Goal: Navigation & Orientation: Find specific page/section

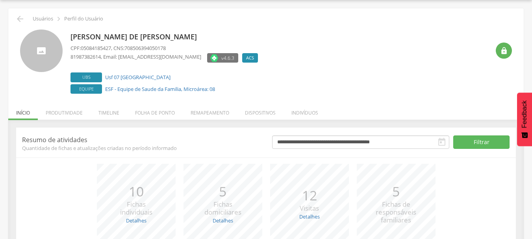
scroll to position [24, 0]
click at [40, 17] on p "Usuários" at bounding box center [43, 19] width 20 height 6
click at [44, 21] on p "Usuários" at bounding box center [43, 19] width 20 height 6
click at [21, 18] on icon "" at bounding box center [19, 18] width 9 height 9
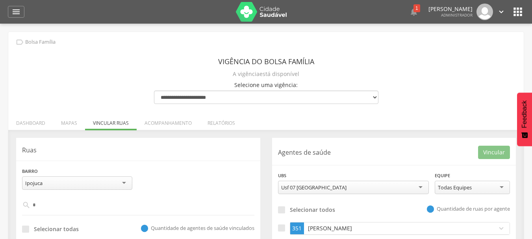
scroll to position [52, 0]
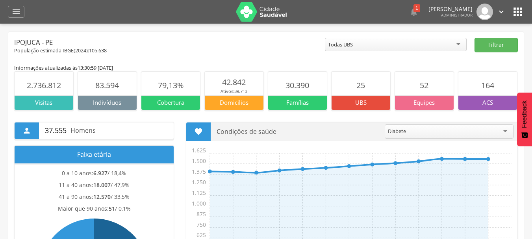
drag, startPoint x: 318, startPoint y: 180, endPoint x: 278, endPoint y: 45, distance: 140.9
click at [278, 45] on div "Ipojuca - PE" at bounding box center [169, 42] width 311 height 9
click at [522, 14] on icon "" at bounding box center [518, 12] width 13 height 13
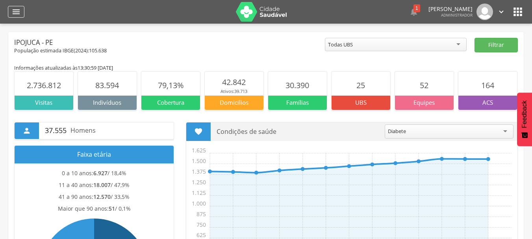
click at [15, 11] on icon "" at bounding box center [15, 11] width 9 height 9
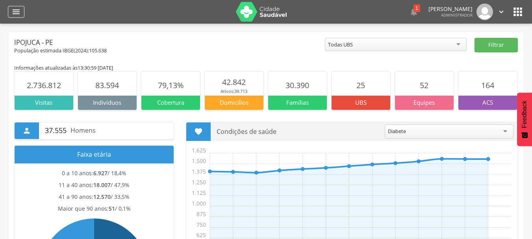
click at [9, 9] on div "" at bounding box center [16, 12] width 17 height 12
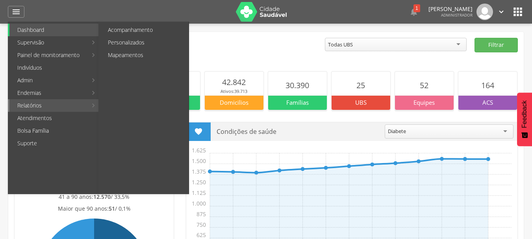
click at [50, 110] on link "Relatórios" at bounding box center [48, 105] width 78 height 13
click at [160, 26] on link "Acompanhamento" at bounding box center [144, 30] width 89 height 13
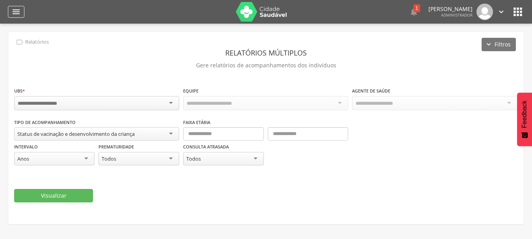
click at [11, 9] on div "" at bounding box center [16, 12] width 17 height 12
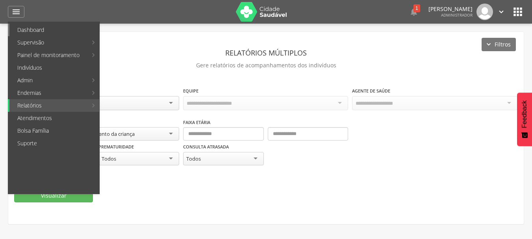
click at [34, 31] on link "Dashboard" at bounding box center [54, 30] width 90 height 13
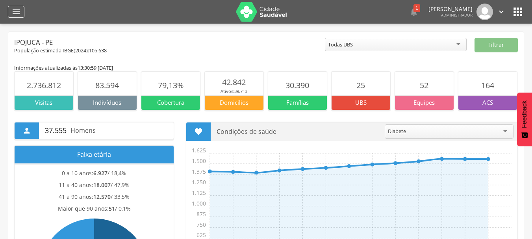
click at [15, 11] on icon "" at bounding box center [15, 11] width 9 height 9
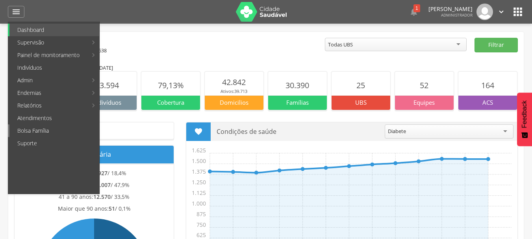
click at [51, 133] on link "Bolsa Família" at bounding box center [54, 131] width 90 height 13
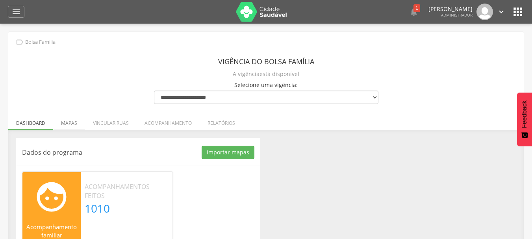
click at [73, 119] on li "Mapas" at bounding box center [69, 121] width 32 height 19
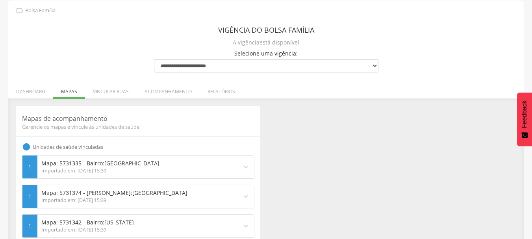
scroll to position [47, 0]
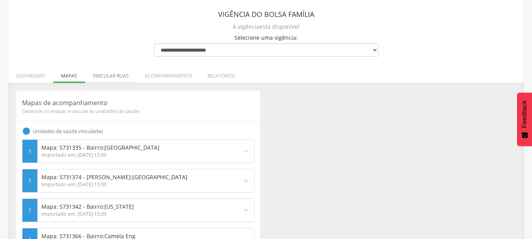
click at [117, 80] on li "Vincular ruas" at bounding box center [111, 74] width 52 height 19
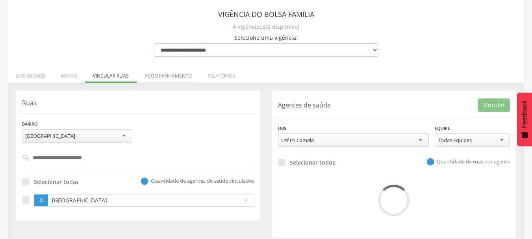
click at [175, 72] on li "Acompanhamento" at bounding box center [168, 74] width 63 height 19
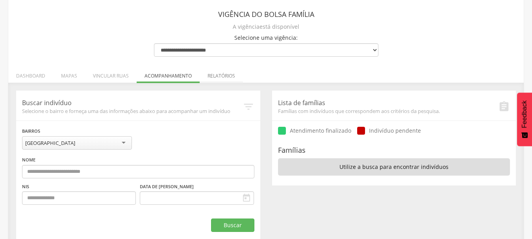
click at [218, 77] on li "Relatórios" at bounding box center [221, 74] width 43 height 19
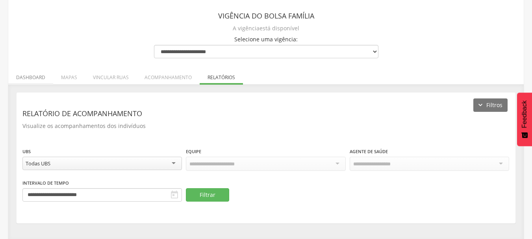
click at [20, 79] on li "Dashboard" at bounding box center [30, 75] width 45 height 19
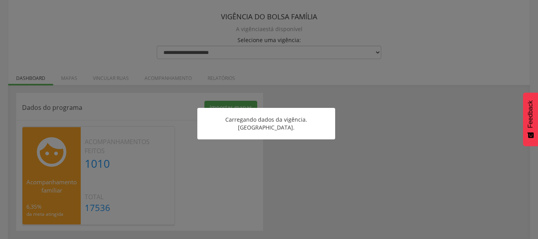
click at [375, 134] on div at bounding box center [269, 119] width 538 height 239
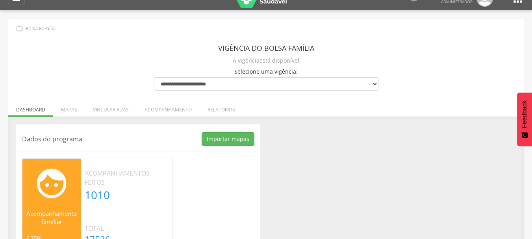
scroll to position [0, 0]
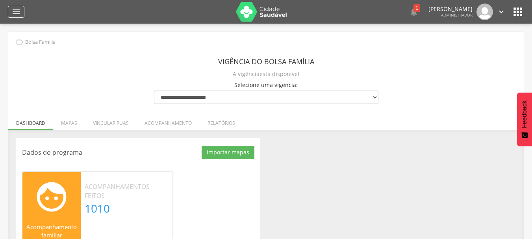
drag, startPoint x: 19, startPoint y: 5, endPoint x: 17, endPoint y: 11, distance: 6.2
click at [17, 11] on div " Dashboard Supervisão Produtividade Mapa da cidade Mapa de cobertura Ranking A…" at bounding box center [266, 12] width 517 height 24
click at [17, 11] on icon "" at bounding box center [15, 11] width 9 height 9
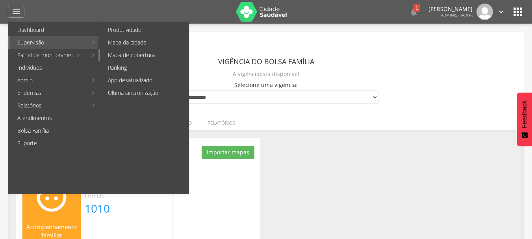
click at [123, 52] on link "Mapa de cobertura" at bounding box center [144, 55] width 89 height 13
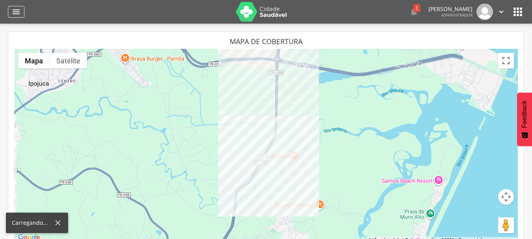
click at [17, 14] on icon "" at bounding box center [15, 11] width 9 height 9
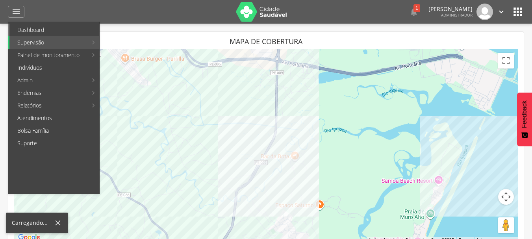
click at [40, 32] on link "Dashboard" at bounding box center [54, 30] width 90 height 13
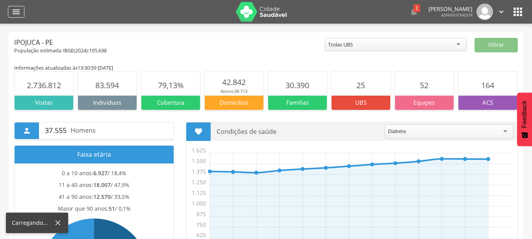
click at [20, 10] on icon "" at bounding box center [15, 11] width 9 height 9
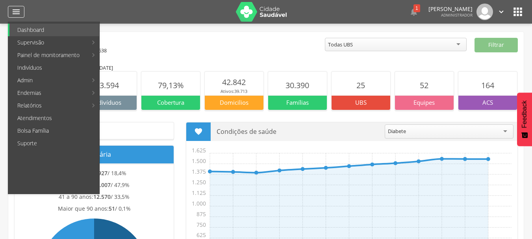
click at [14, 13] on icon "" at bounding box center [15, 11] width 9 height 9
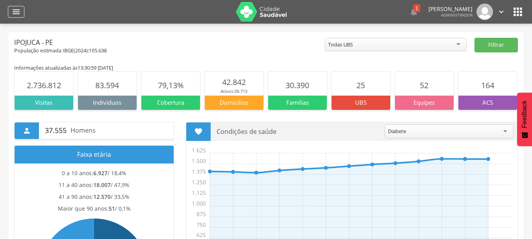
click at [13, 12] on icon "" at bounding box center [15, 11] width 9 height 9
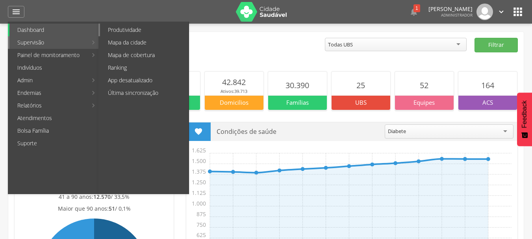
click at [139, 32] on link "Produtividade" at bounding box center [144, 30] width 89 height 13
type input "**********"
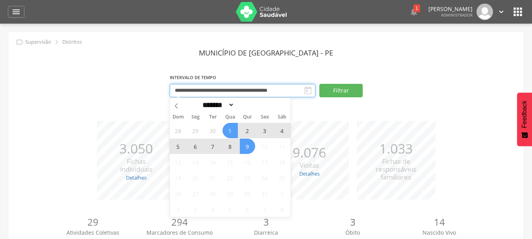
click at [227, 90] on input "**********" at bounding box center [243, 90] width 146 height 13
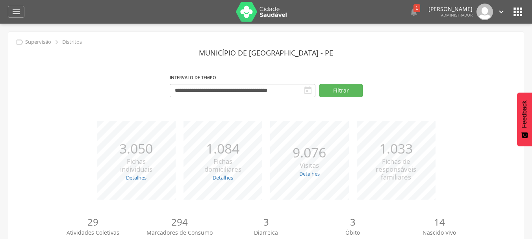
click at [201, 63] on section "**********" at bounding box center [266, 75] width 504 height 59
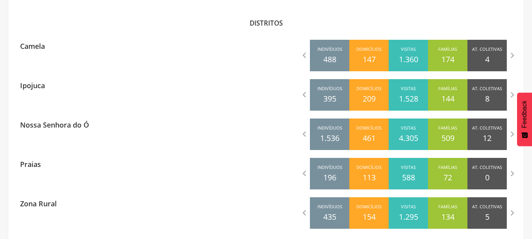
scroll to position [244, 0]
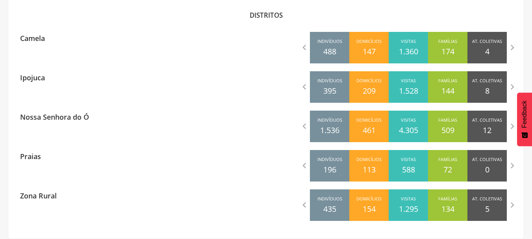
click at [412, 13] on div "Distritos" at bounding box center [266, 15] width 504 height 9
